Goal: Transaction & Acquisition: Obtain resource

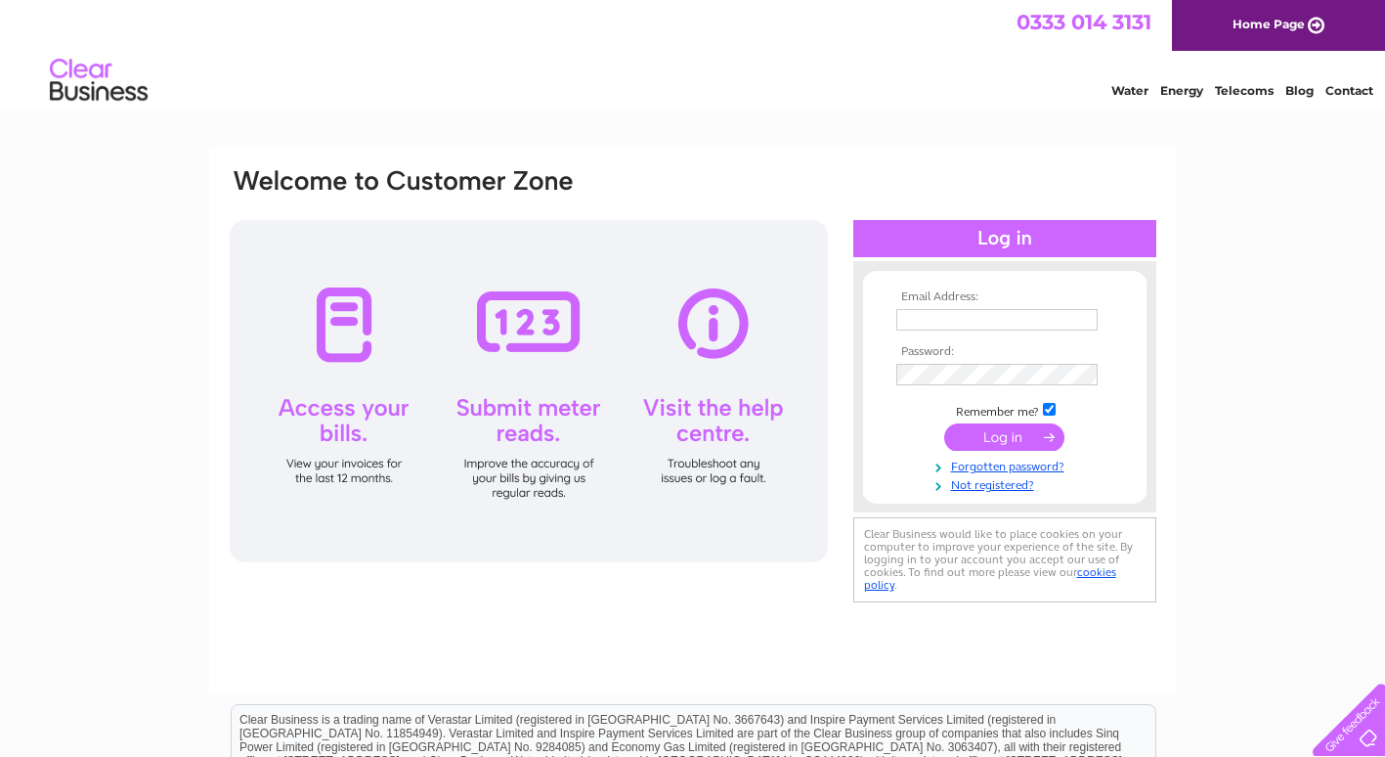
type input "mail@motdental.com"
click at [1016, 436] on input "submit" at bounding box center [1004, 436] width 120 height 27
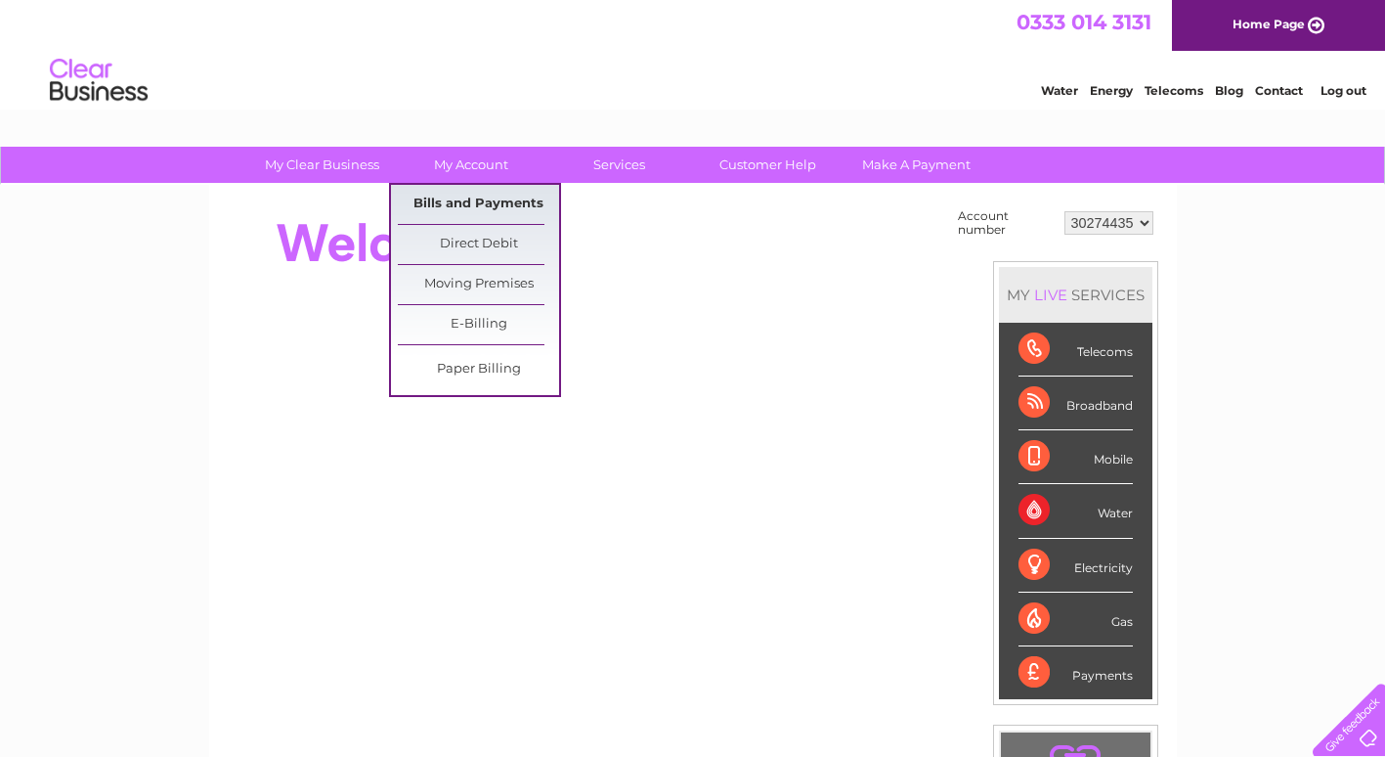
click at [481, 202] on link "Bills and Payments" at bounding box center [478, 204] width 161 height 39
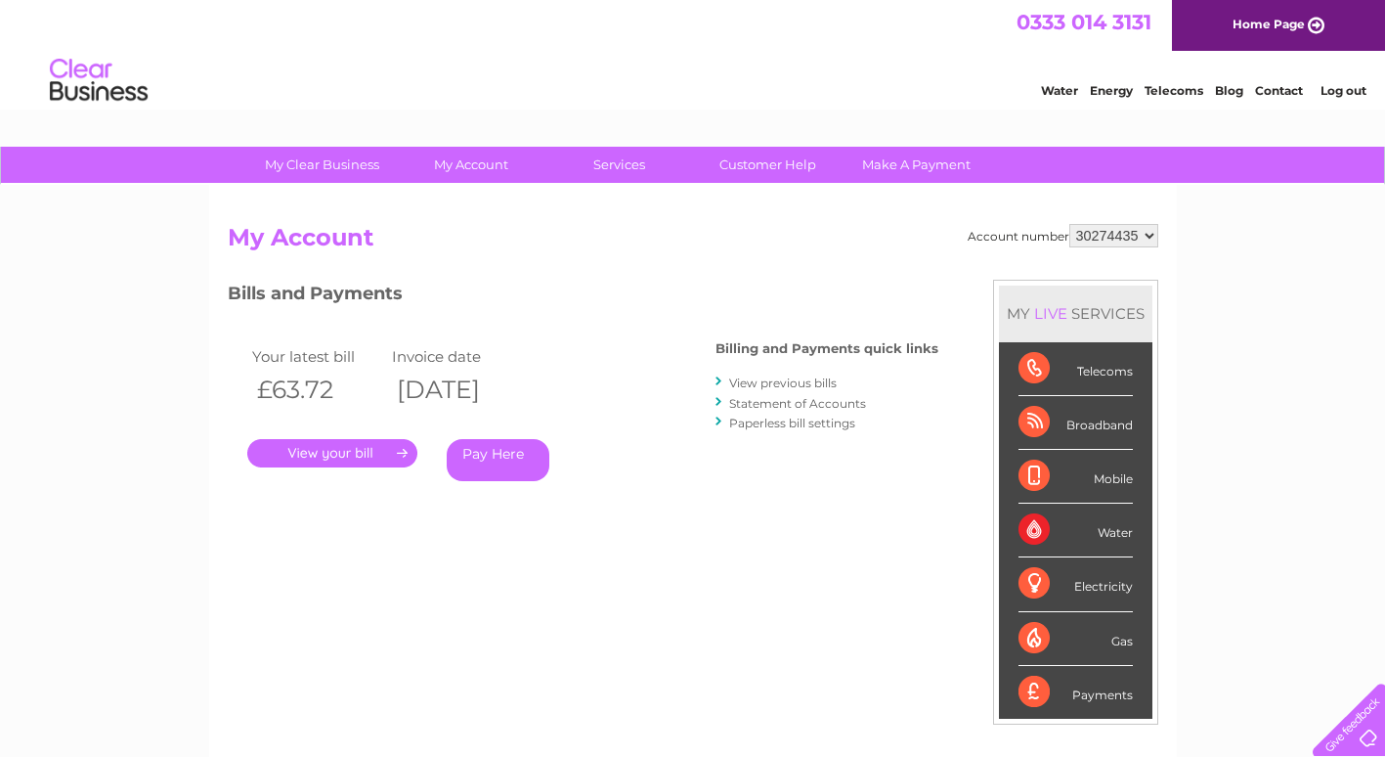
click at [334, 460] on link "." at bounding box center [332, 453] width 170 height 28
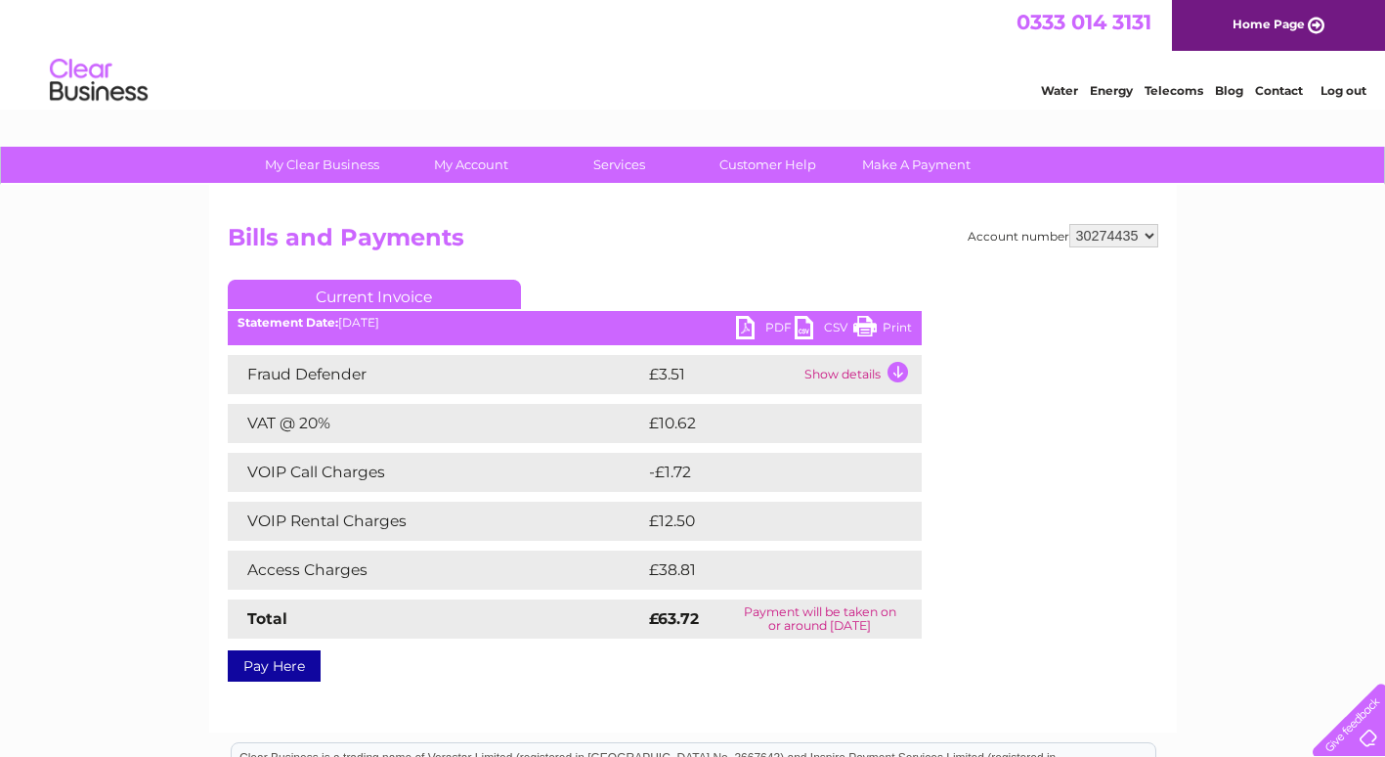
click at [747, 328] on link "PDF" at bounding box center [765, 330] width 59 height 28
click at [375, 293] on link "Current Invoice" at bounding box center [374, 294] width 293 height 29
click at [345, 322] on div "Statement Date: 09/10/2025" at bounding box center [575, 323] width 694 height 14
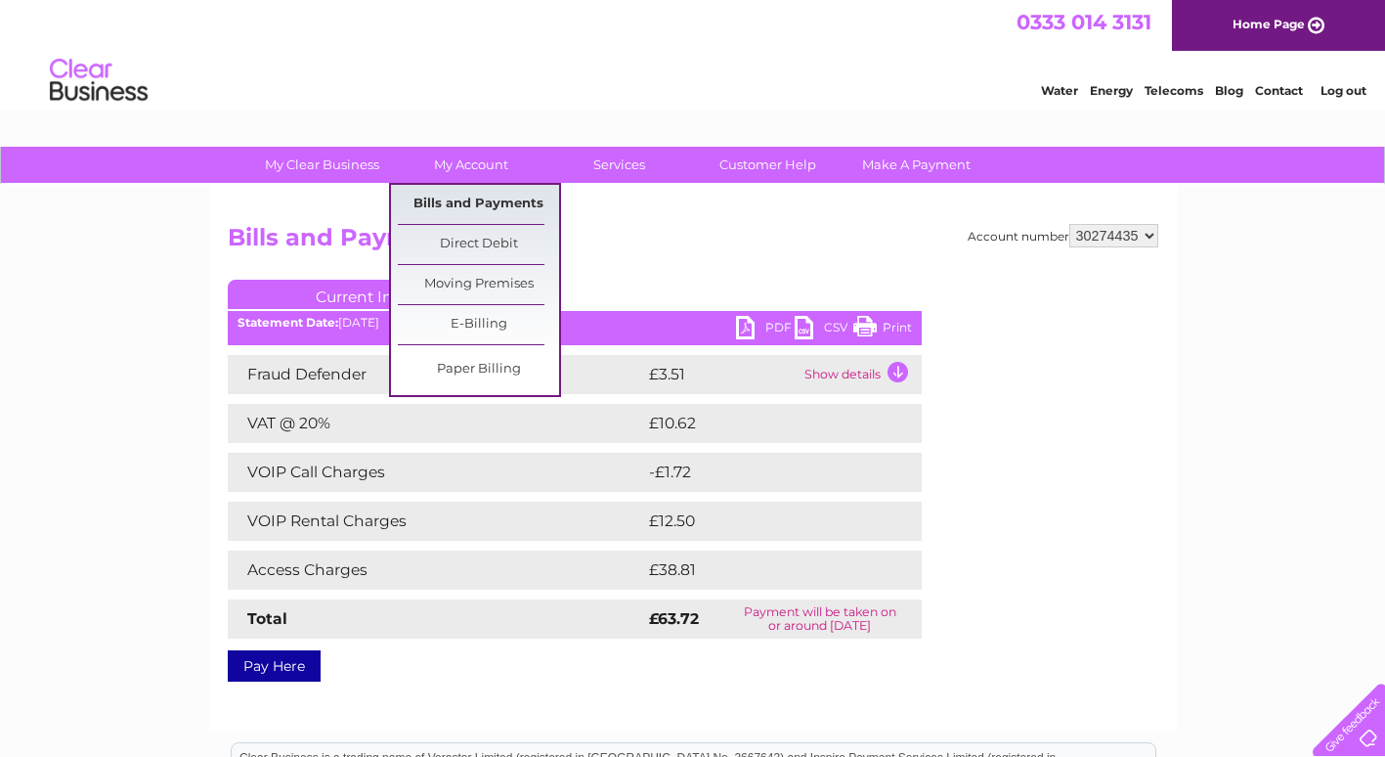
click at [482, 210] on link "Bills and Payments" at bounding box center [478, 204] width 161 height 39
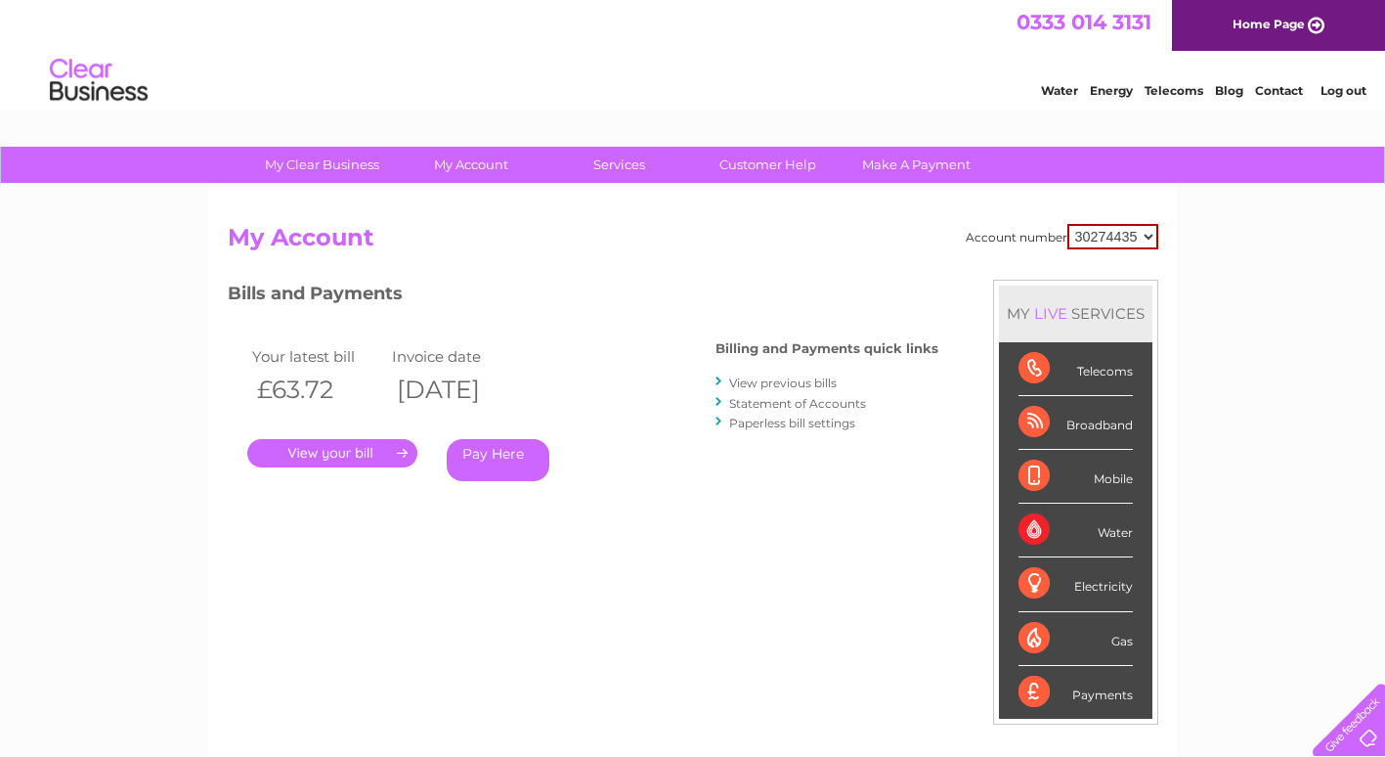
click at [791, 383] on link "View previous bills" at bounding box center [783, 382] width 108 height 15
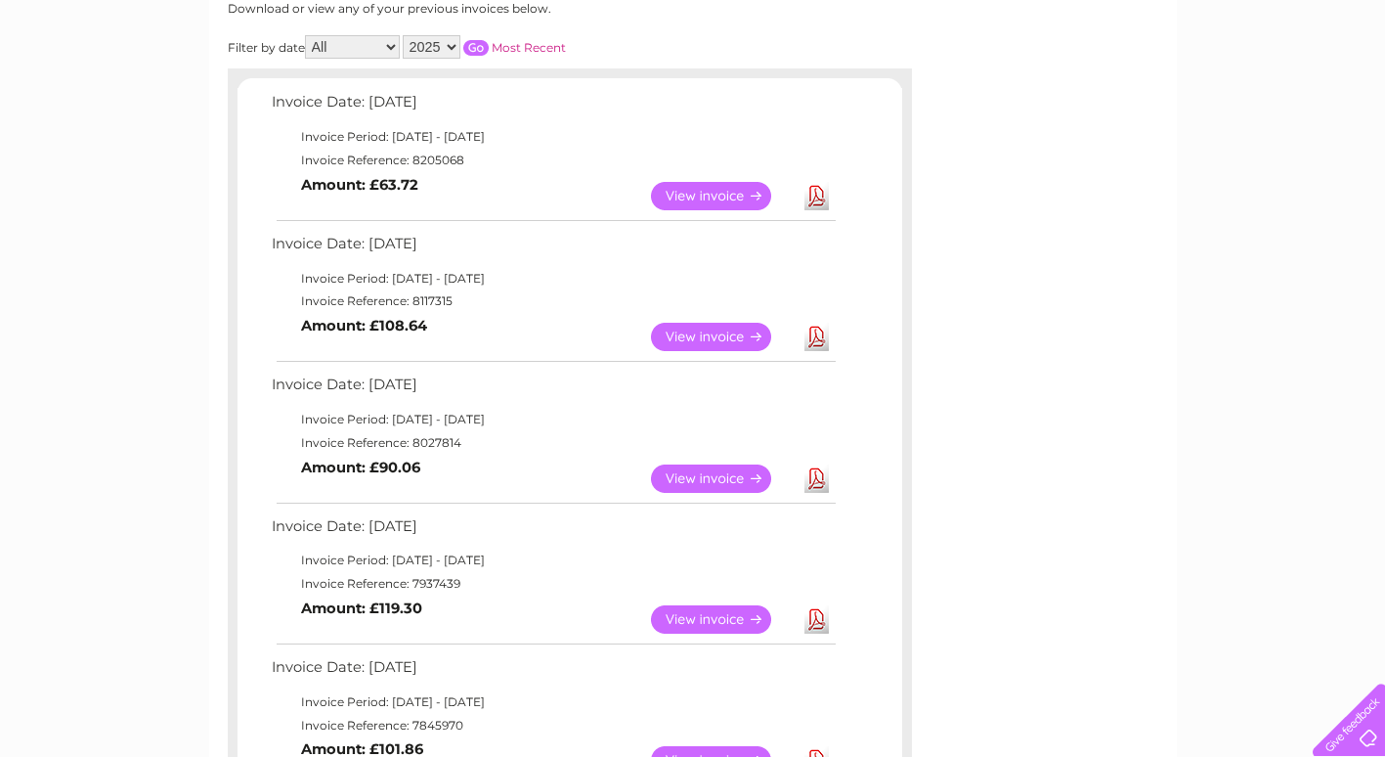
scroll to position [293, 0]
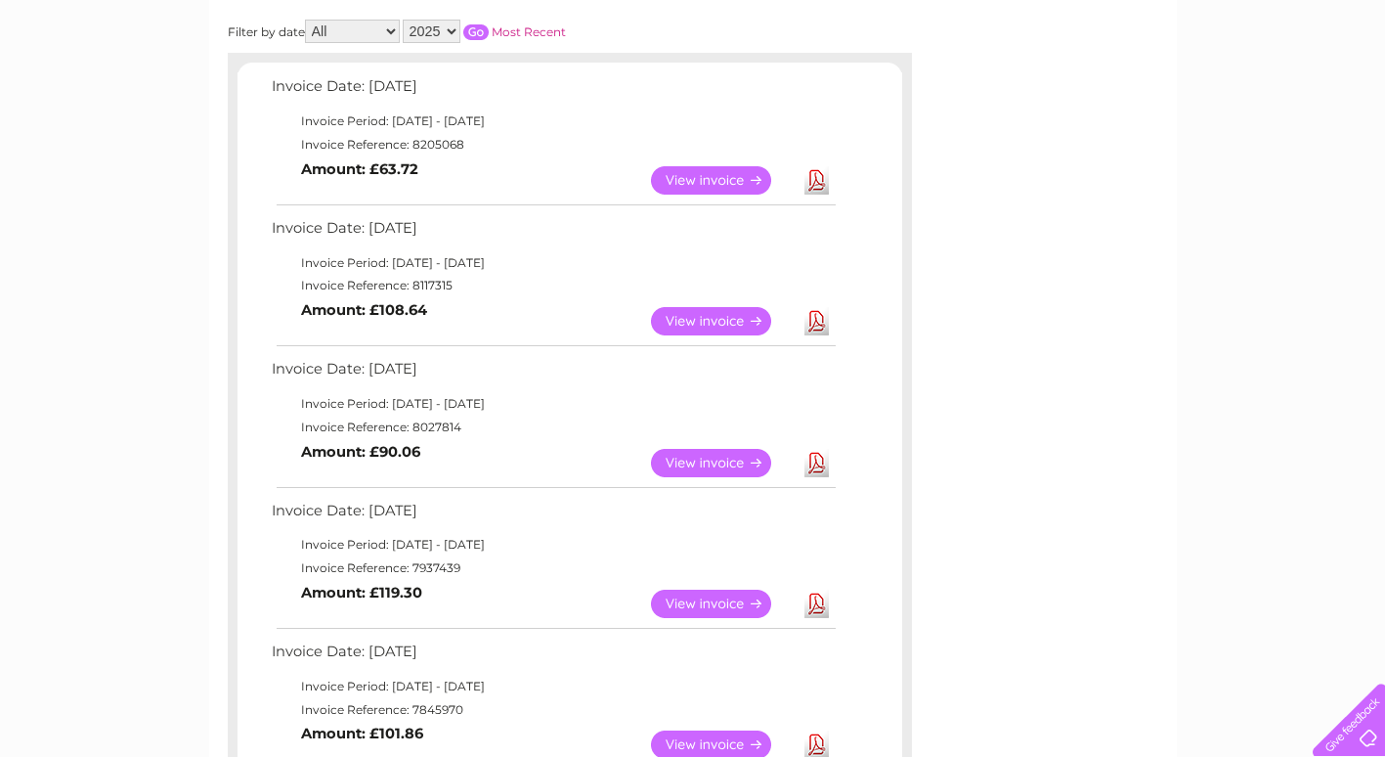
click at [716, 325] on link "View" at bounding box center [723, 321] width 144 height 28
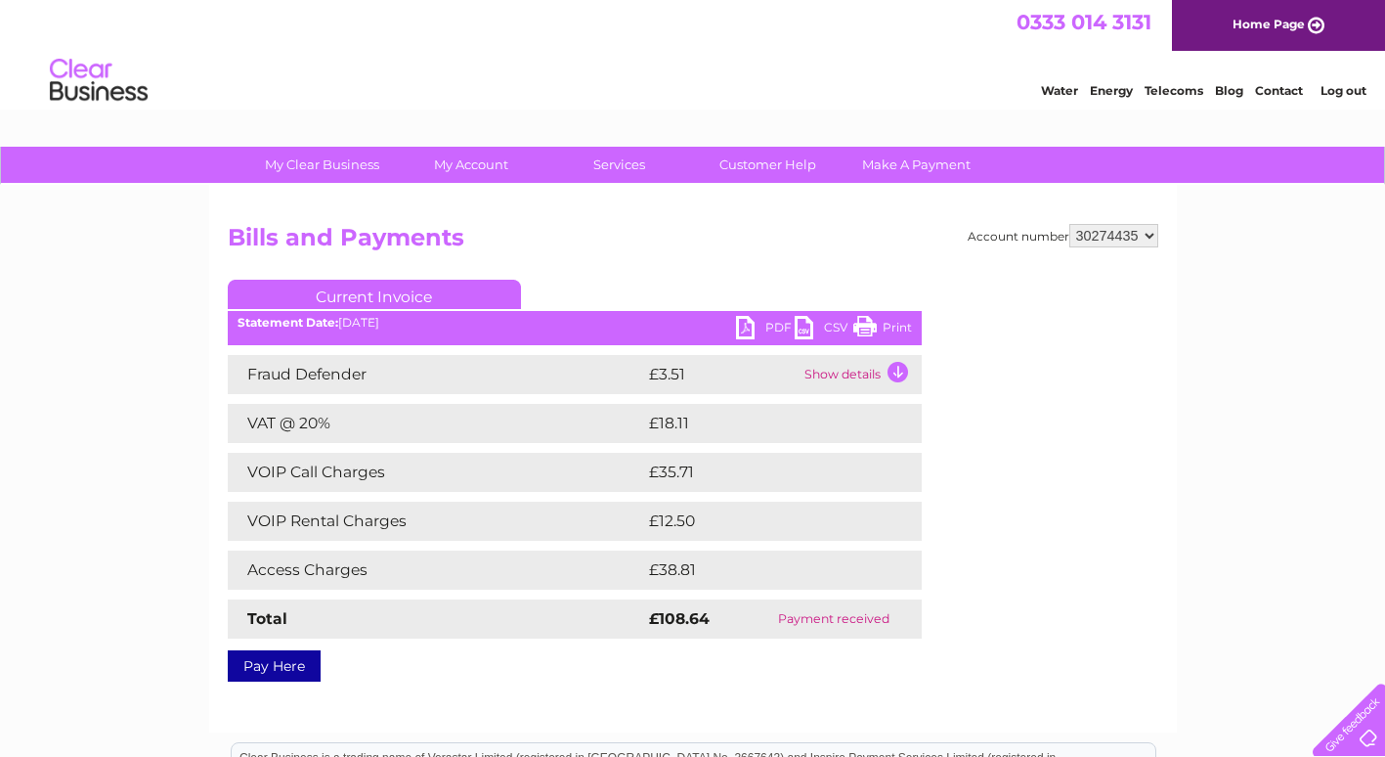
click at [750, 316] on ul "Current Invoice" at bounding box center [575, 298] width 694 height 36
click at [748, 330] on link "PDF" at bounding box center [765, 330] width 59 height 28
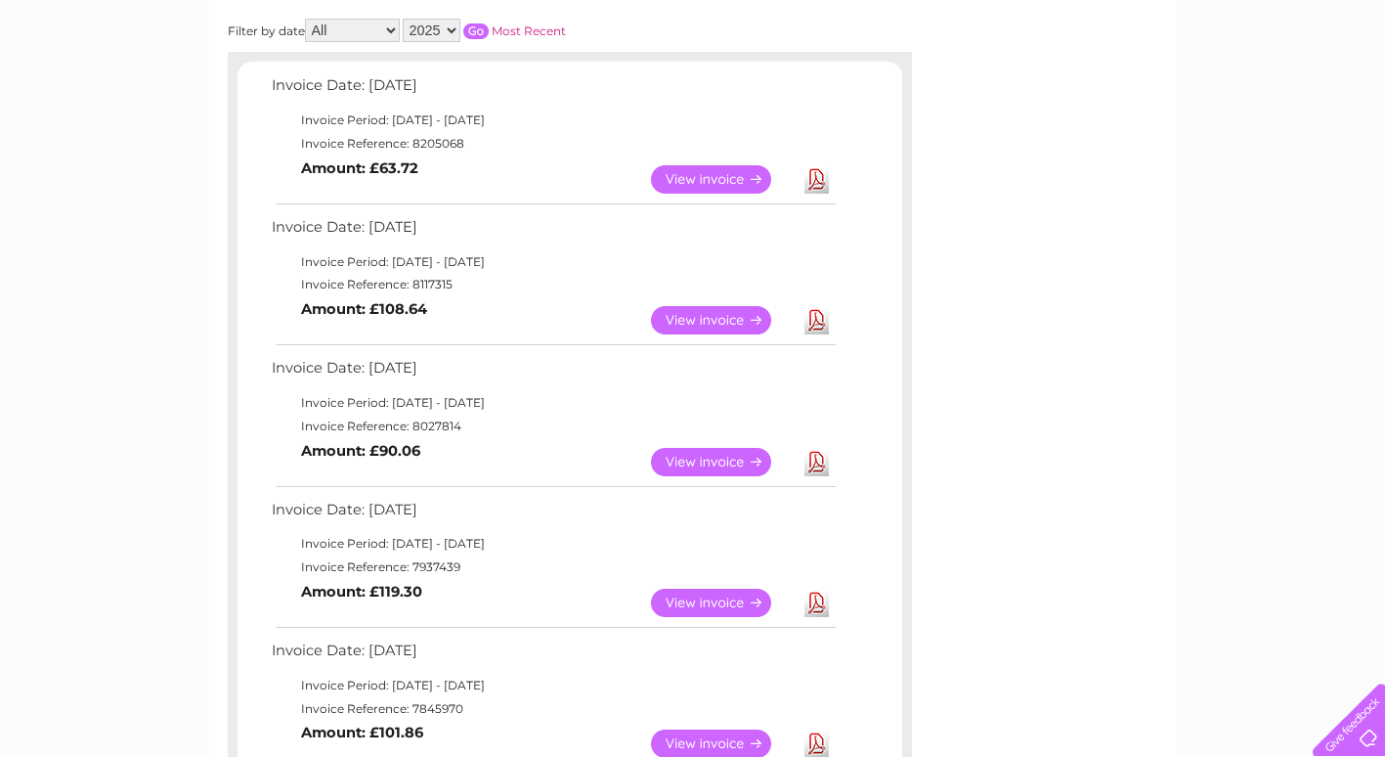
click at [693, 461] on link "View" at bounding box center [723, 462] width 144 height 28
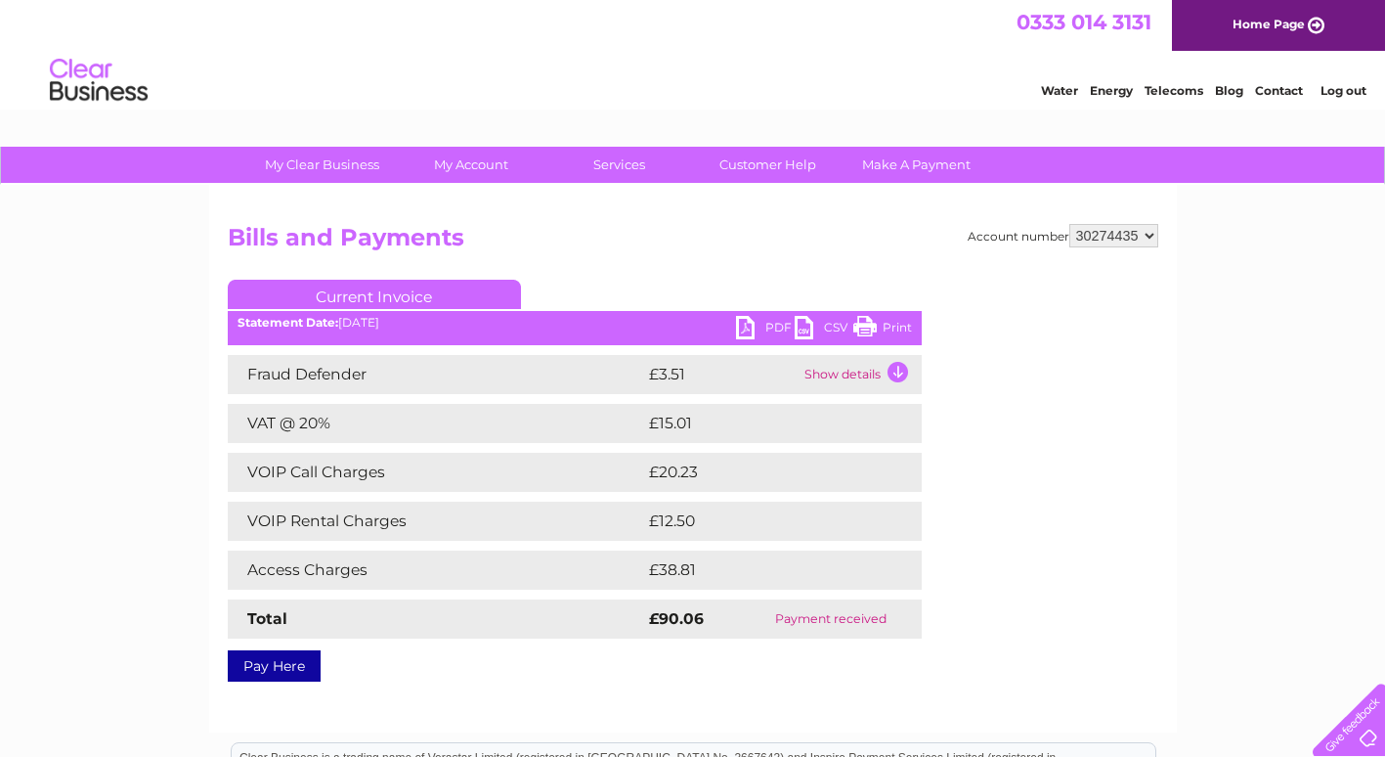
click at [745, 328] on link "PDF" at bounding box center [765, 330] width 59 height 28
